Goal: Book appointment/travel/reservation

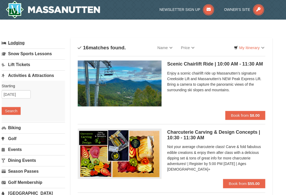
click at [15, 43] on link "Lodging" at bounding box center [45, 41] width 60 height 10
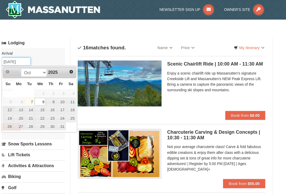
click at [17, 58] on input "[DATE]" at bounding box center [29, 58] width 28 height 8
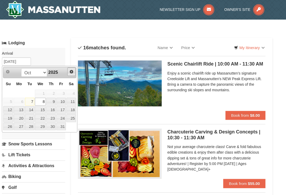
click at [79, 68] on span "Next" at bounding box center [81, 68] width 4 height 4
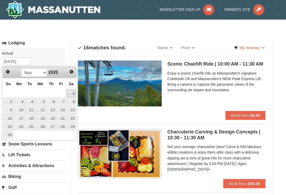
click at [76, 87] on link "1" at bounding box center [80, 88] width 9 height 7
type input "[DATE]"
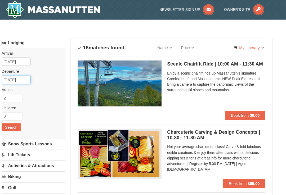
click at [25, 75] on input "[DATE]" at bounding box center [29, 76] width 28 height 8
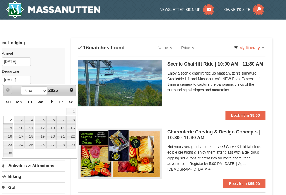
click at [18, 86] on span "Prev" at bounding box center [20, 85] width 4 height 4
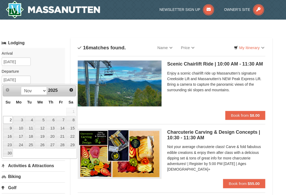
click at [57, 69] on label "Departure Please format dates MM/DD/YYYY Please format dates MM/DD/YYYY" at bounding box center [43, 67] width 56 height 5
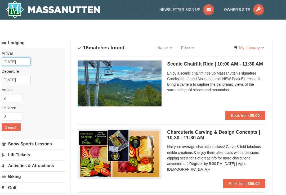
click at [24, 58] on input "[DATE]" at bounding box center [29, 58] width 28 height 8
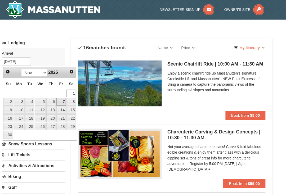
click at [67, 95] on link "7" at bounding box center [71, 96] width 9 height 7
type input "[DATE]"
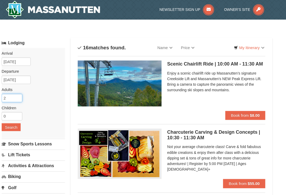
click at [15, 93] on input "2" at bounding box center [25, 93] width 20 height 8
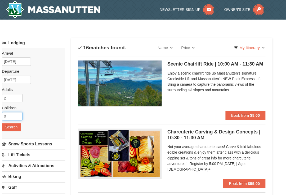
click at [15, 113] on input "0" at bounding box center [25, 110] width 20 height 8
type input "1"
click at [15, 122] on button "Search" at bounding box center [24, 120] width 18 height 7
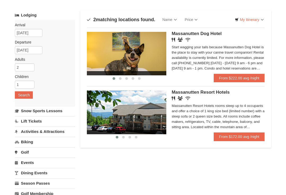
scroll to position [33, 0]
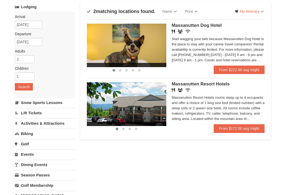
click at [219, 85] on span "Massanutten Resort Hotels" at bounding box center [201, 84] width 58 height 5
